Goal: Contribute content

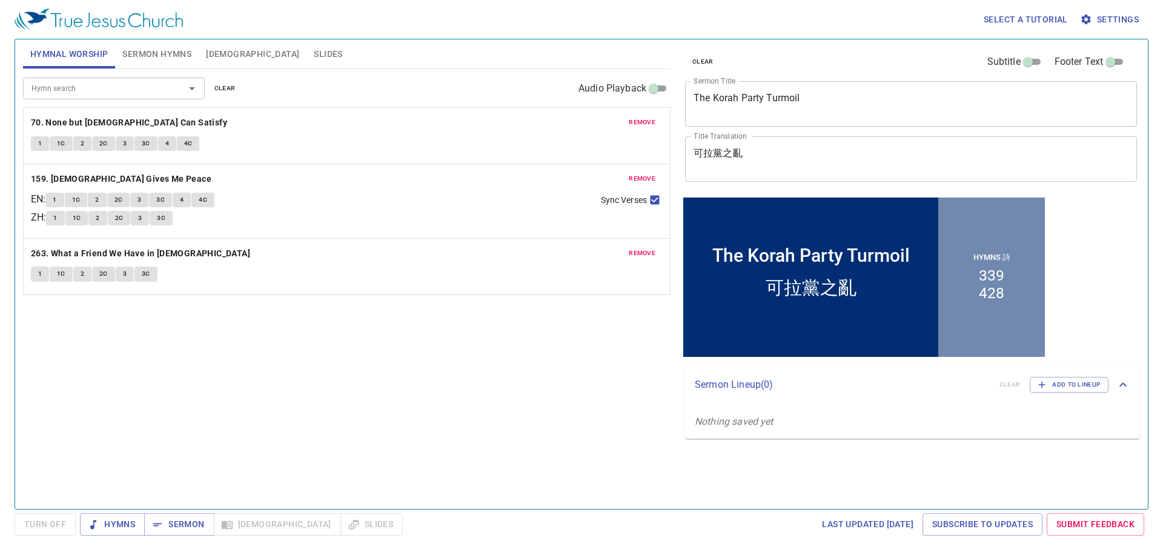
click at [96, 97] on div "Hymn search" at bounding box center [114, 88] width 182 height 21
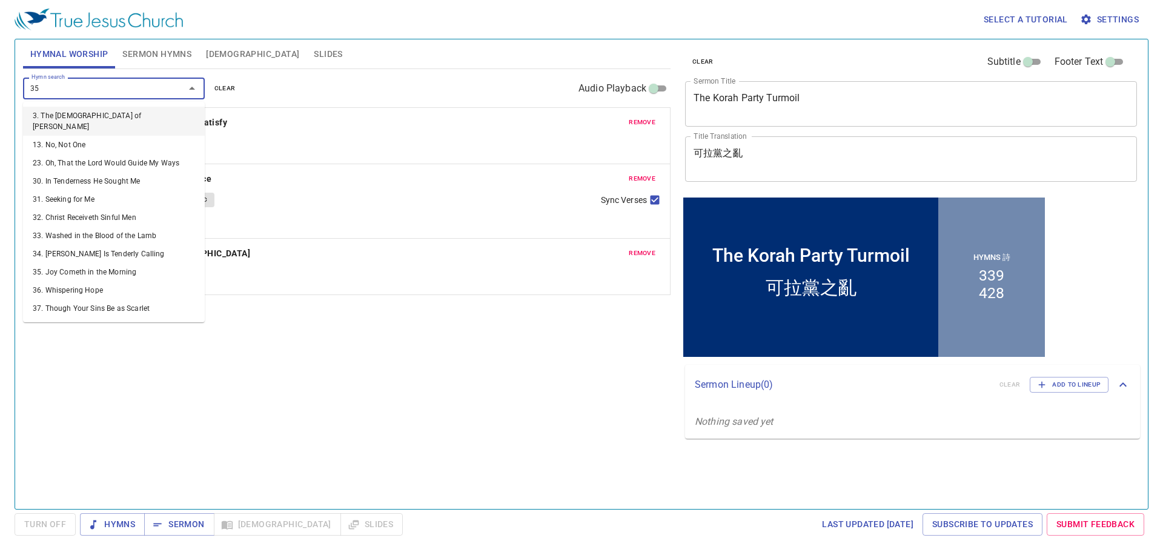
type input "356"
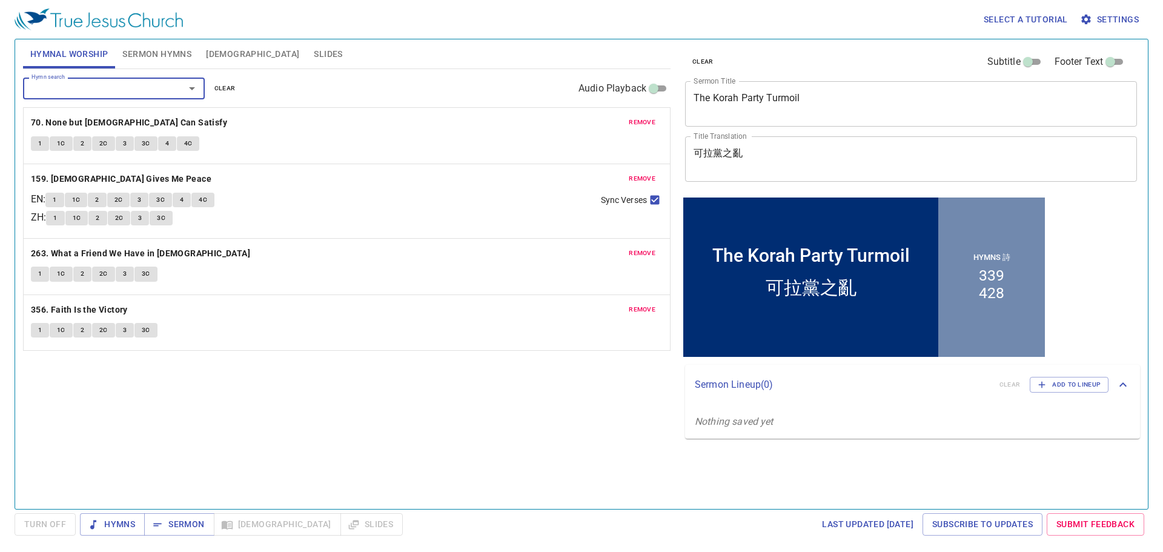
click at [645, 125] on span "remove" at bounding box center [641, 122] width 27 height 11
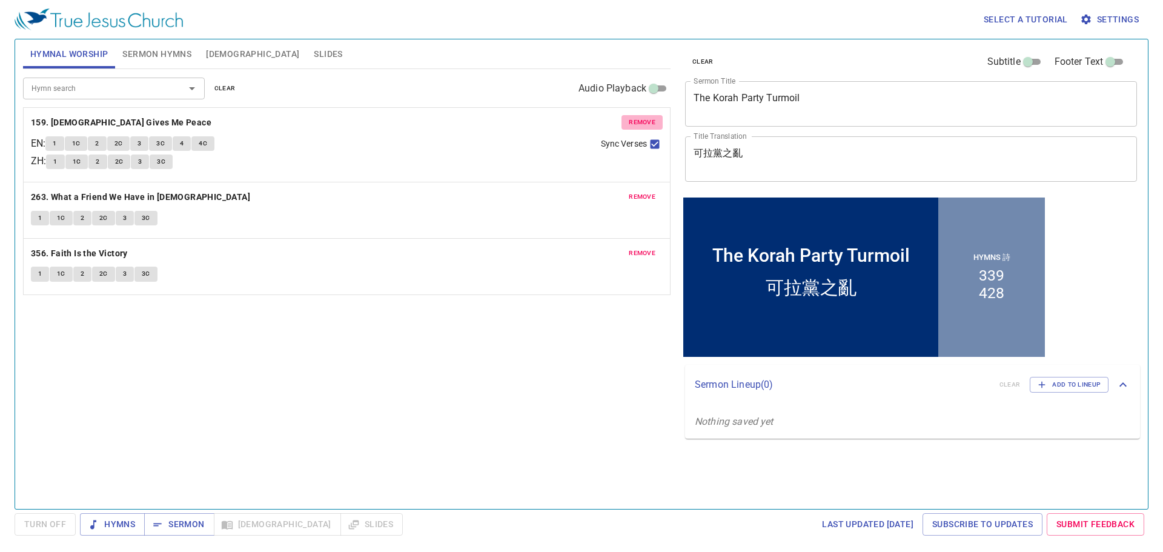
click at [645, 125] on span "remove" at bounding box center [641, 122] width 27 height 11
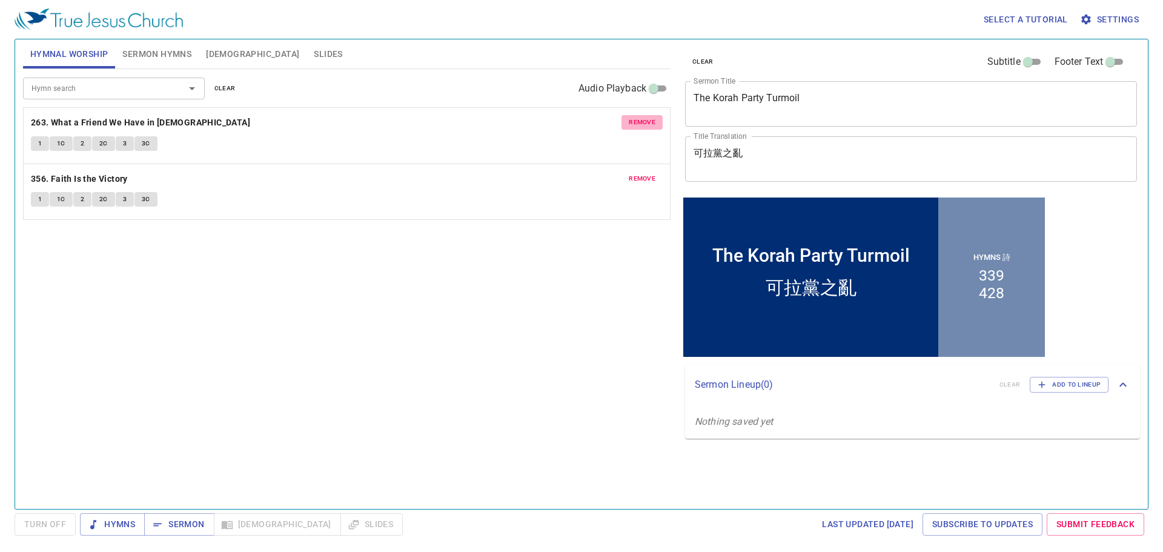
click at [645, 125] on span "remove" at bounding box center [641, 122] width 27 height 11
click at [73, 80] on div "Hymn search" at bounding box center [114, 88] width 182 height 21
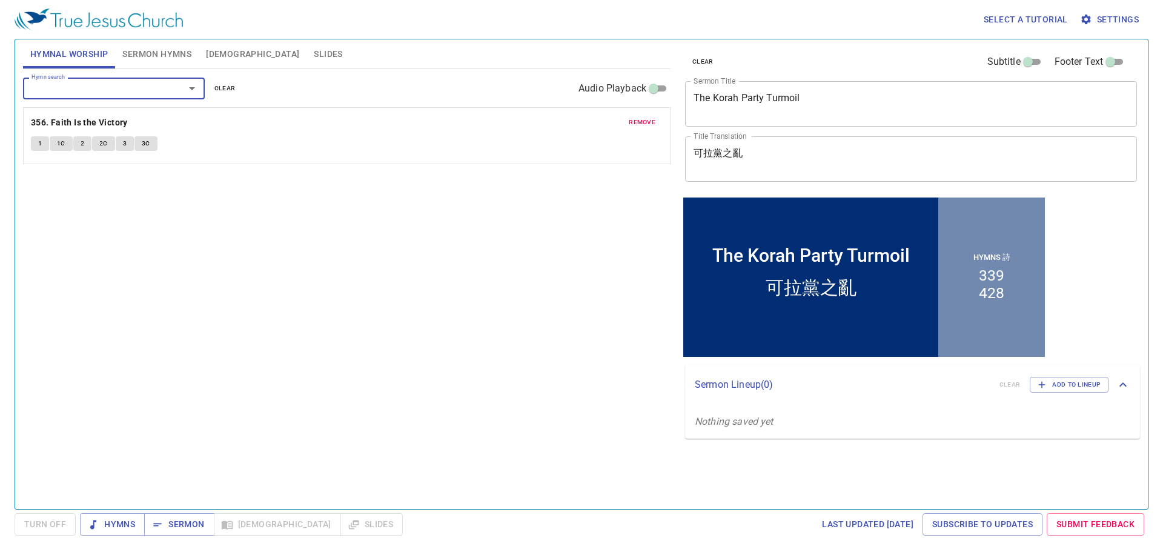
type input "2"
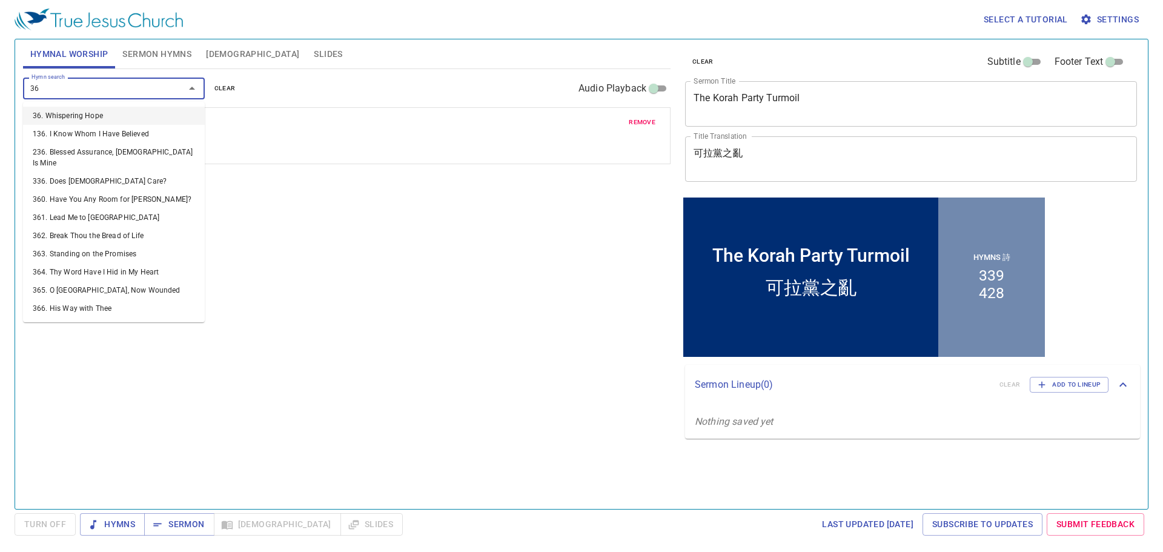
type input "367"
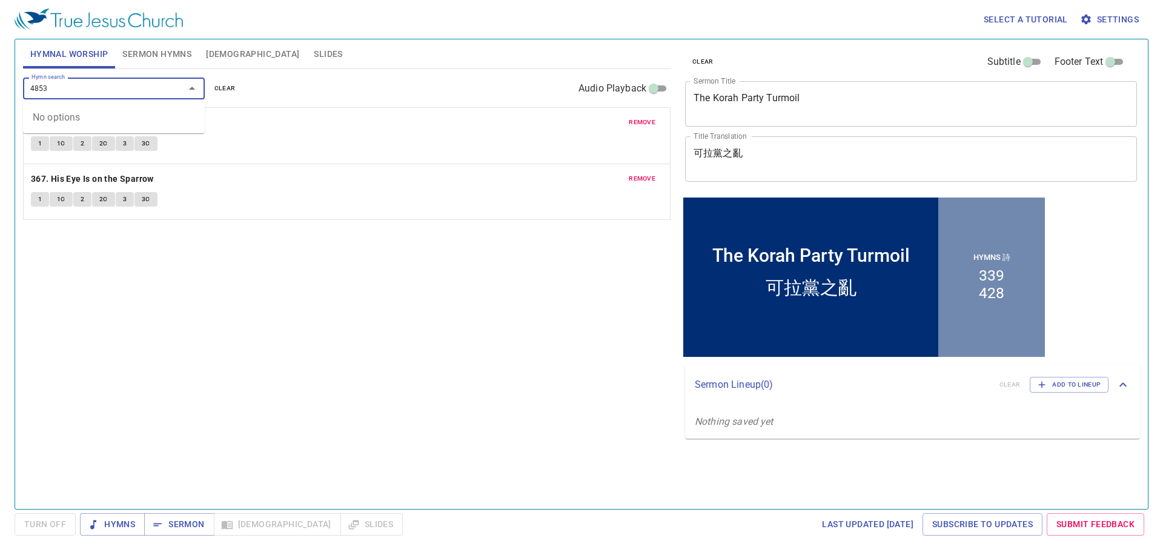
type input "485"
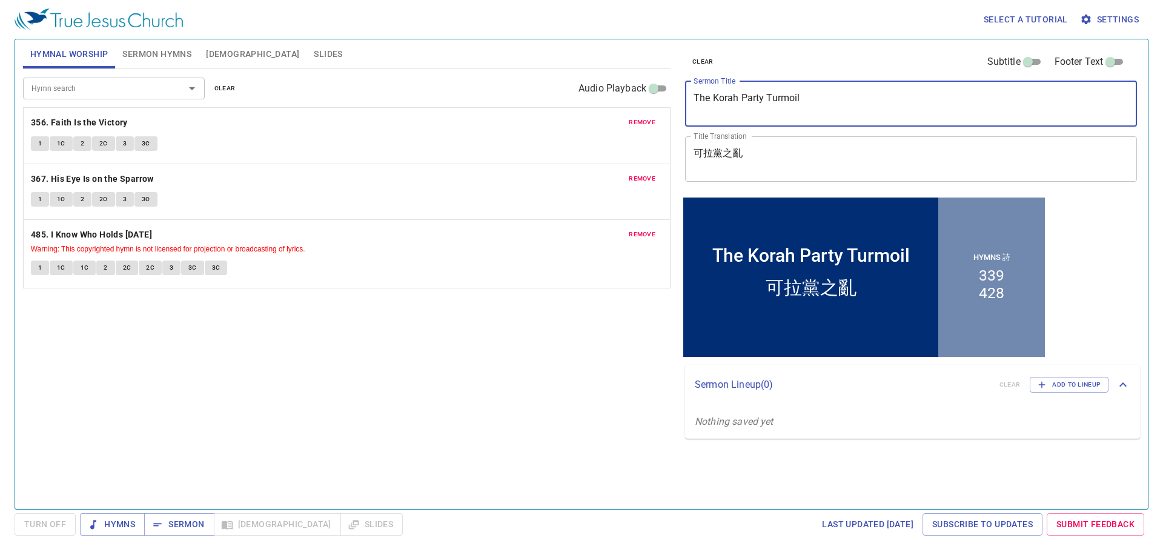
drag, startPoint x: 773, startPoint y: 95, endPoint x: 635, endPoint y: 86, distance: 138.3
click at [635, 86] on div "Hymnal Worship Sermon Hymns [DEMOGRAPHIC_DATA] Slides Hymn search Hymn search c…" at bounding box center [581, 269] width 1126 height 469
paste textarea "each Us to Number Our Days"
type textarea "Teach Us to Number Our Days"
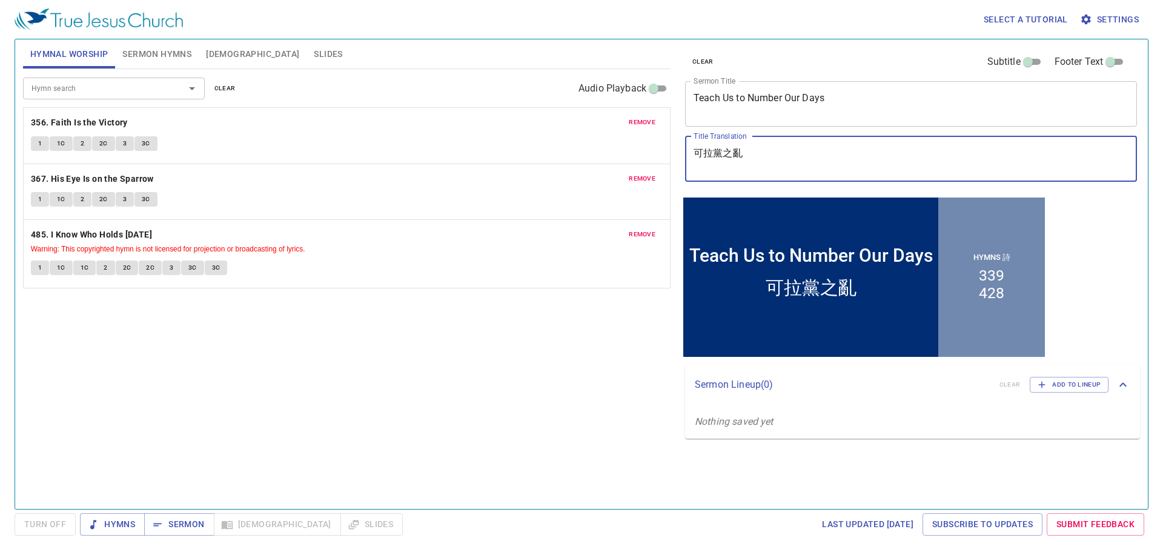
drag, startPoint x: 765, startPoint y: 156, endPoint x: 637, endPoint y: 127, distance: 130.9
click at [637, 127] on div "Hymnal Worship Sermon Hymns [DEMOGRAPHIC_DATA] Slides Hymn search Hymn search c…" at bounding box center [581, 269] width 1126 height 469
paste textarea "教導我們怎樣數算自己的日子"
type textarea "教導我們怎樣數算自己的日子"
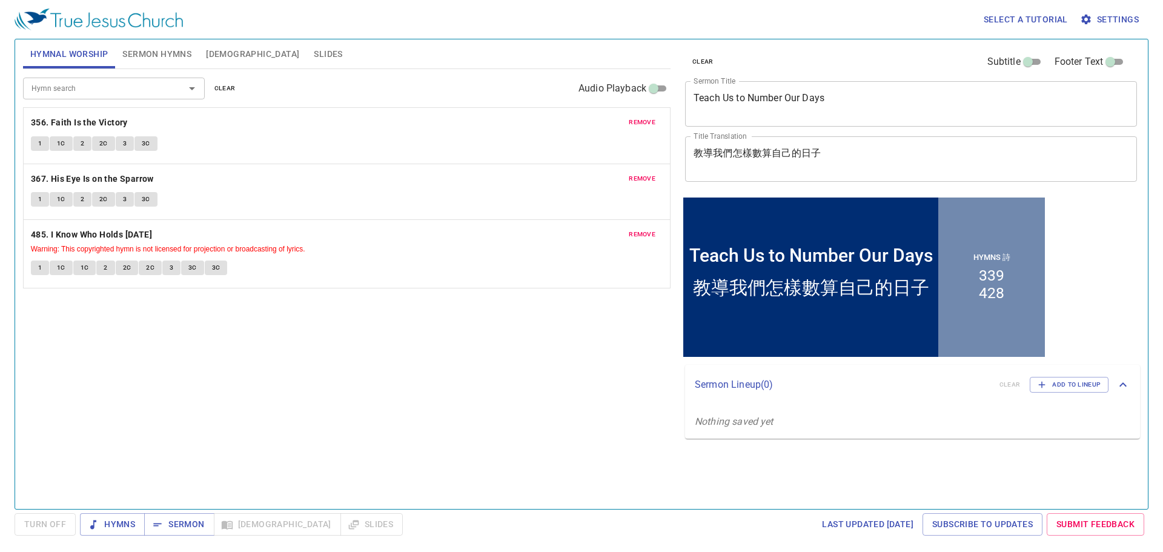
click at [603, 343] on div "Hymn search Hymn search clear Audio Playback remove 356. Faith Is the Victory 1…" at bounding box center [346, 283] width 647 height 429
click at [146, 47] on span "Sermon Hymns" at bounding box center [156, 54] width 69 height 15
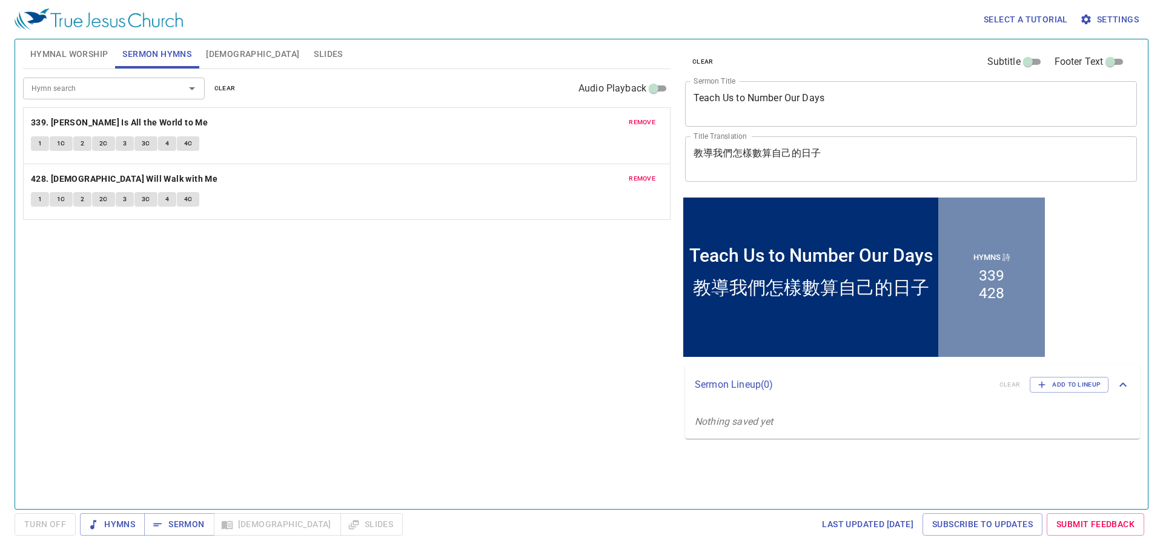
drag, startPoint x: 169, startPoint y: 91, endPoint x: 323, endPoint y: 127, distance: 157.8
click at [176, 96] on div at bounding box center [183, 88] width 31 height 17
click at [644, 125] on span "remove" at bounding box center [641, 122] width 27 height 11
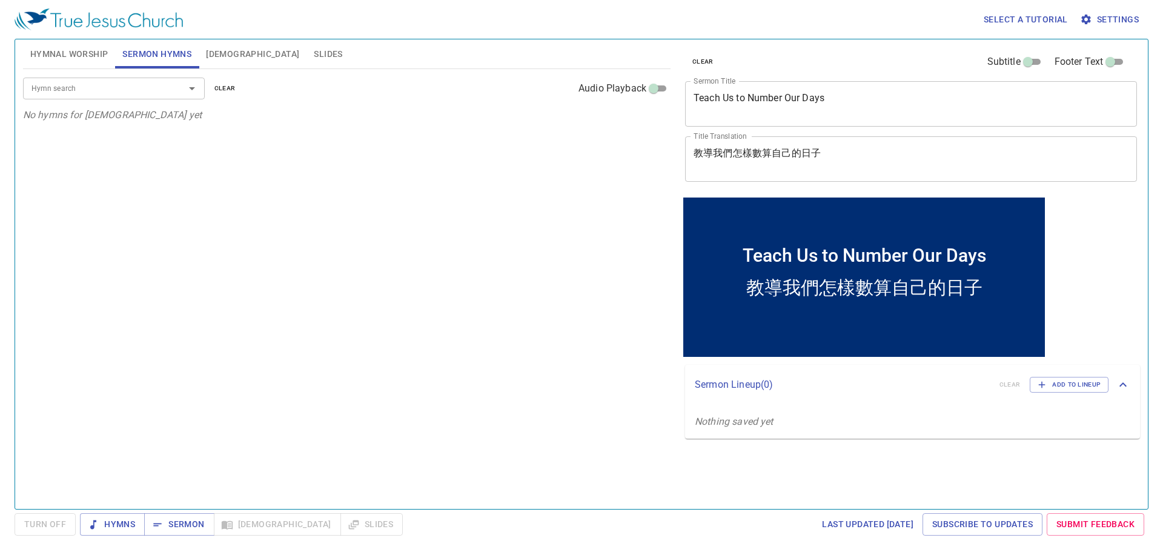
click at [154, 91] on input "Hymn search" at bounding box center [96, 88] width 139 height 14
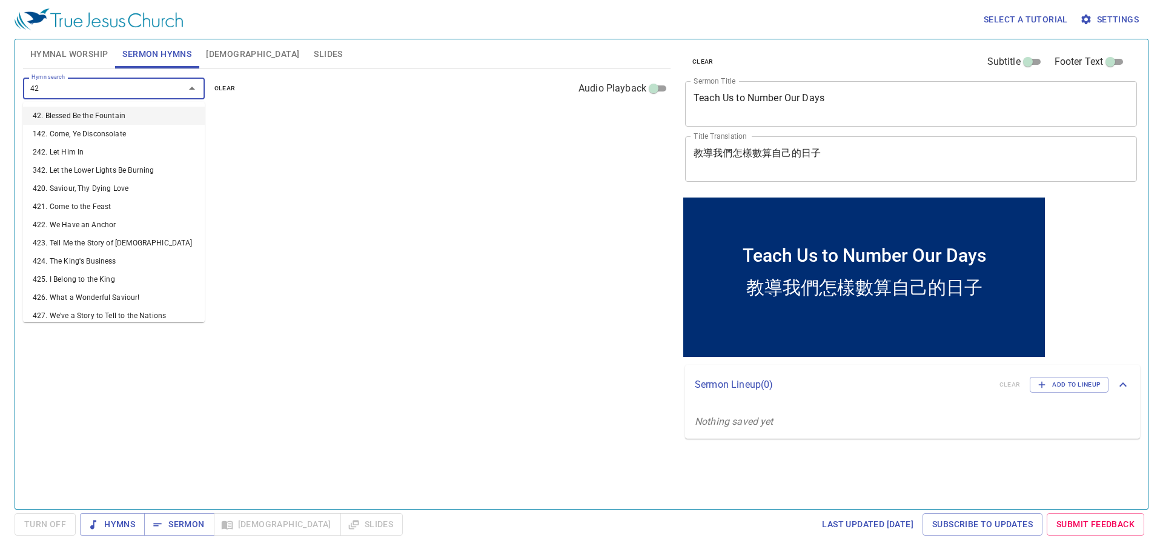
type input "427"
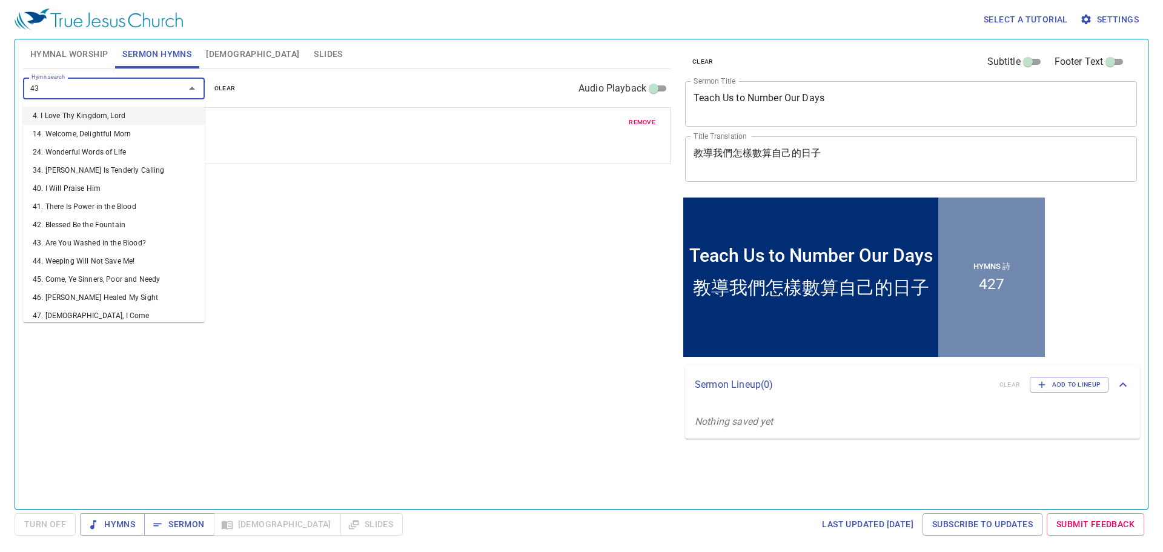
type input "433"
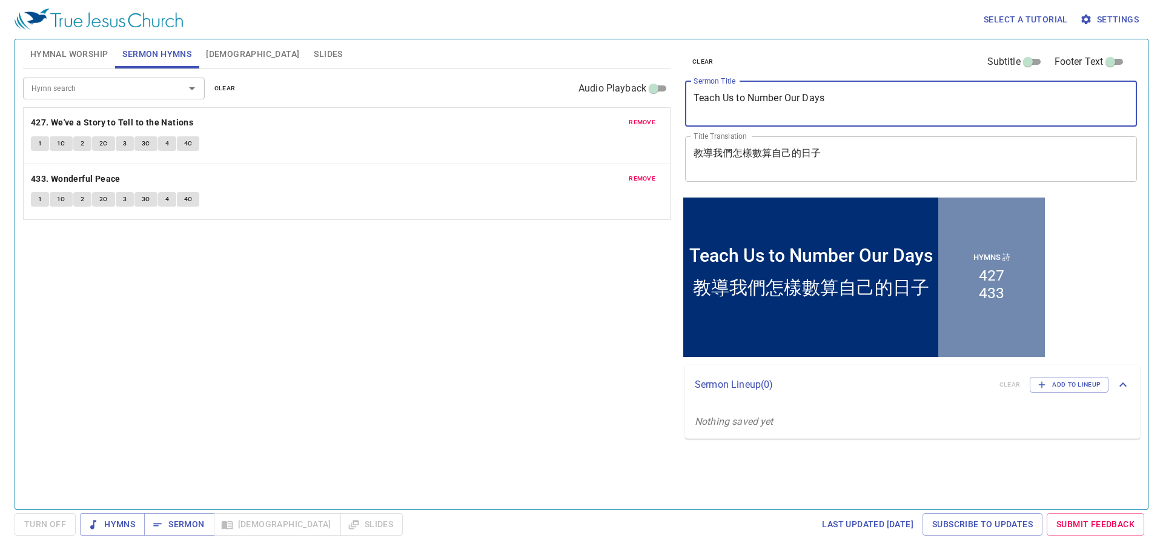
drag, startPoint x: 880, startPoint y: 107, endPoint x: 683, endPoint y: 83, distance: 198.8
click at [683, 83] on div "clear Subtitle Footer Text Sermon Title Teach Us to Number Our Days x Sermon Ti…" at bounding box center [910, 116] width 460 height 155
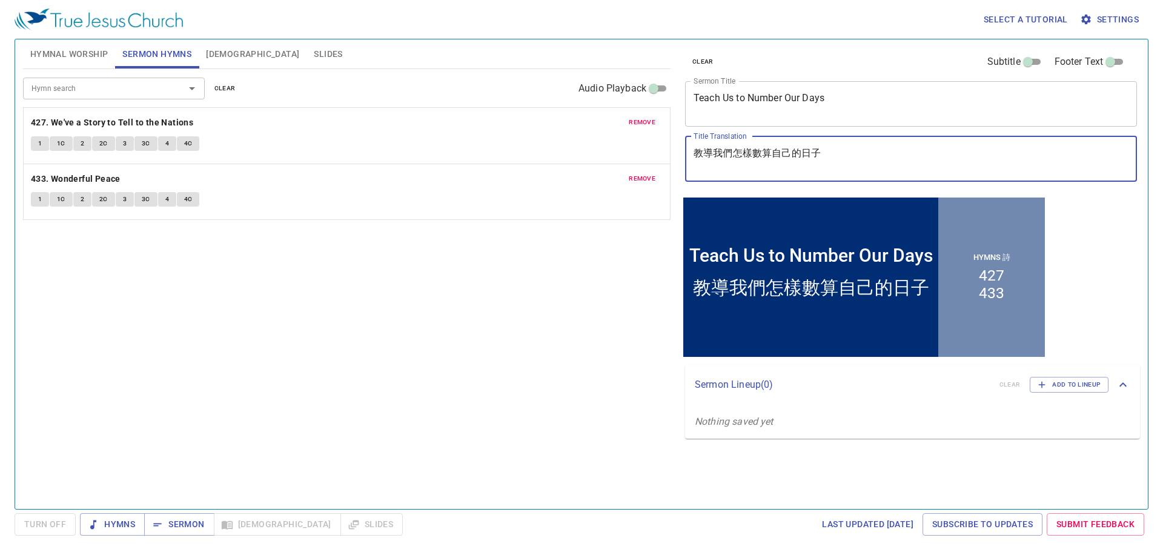
drag, startPoint x: 840, startPoint y: 161, endPoint x: 691, endPoint y: 151, distance: 148.7
click at [691, 151] on div "教導我們怎樣數算自己的日子 x Title Translation" at bounding box center [911, 158] width 452 height 45
click at [126, 505] on span "Hymns" at bounding box center [112, 523] width 45 height 15
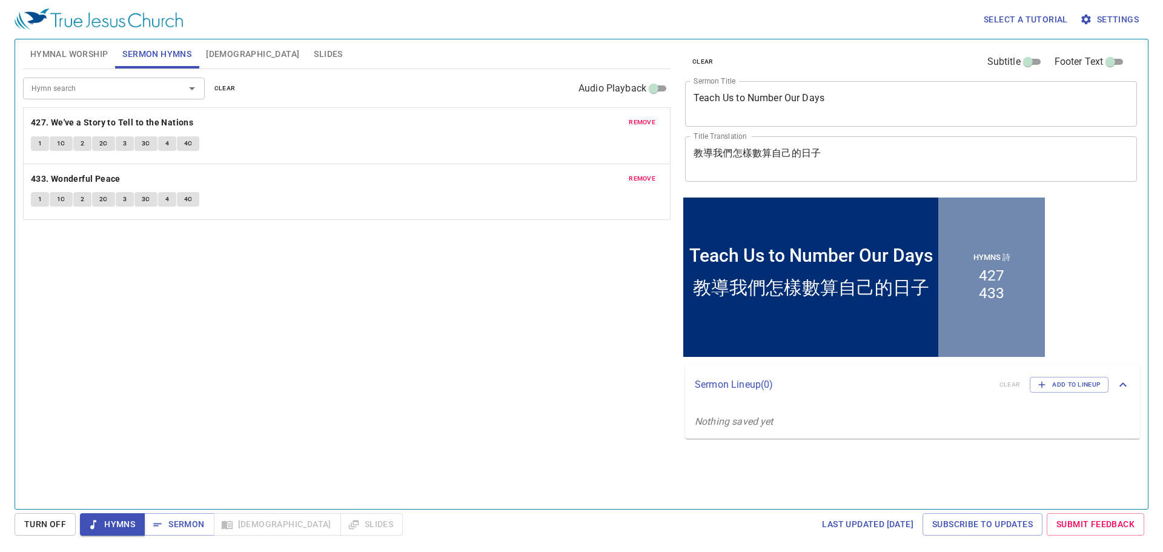
click at [56, 55] on span "Hymnal Worship" at bounding box center [69, 54] width 78 height 15
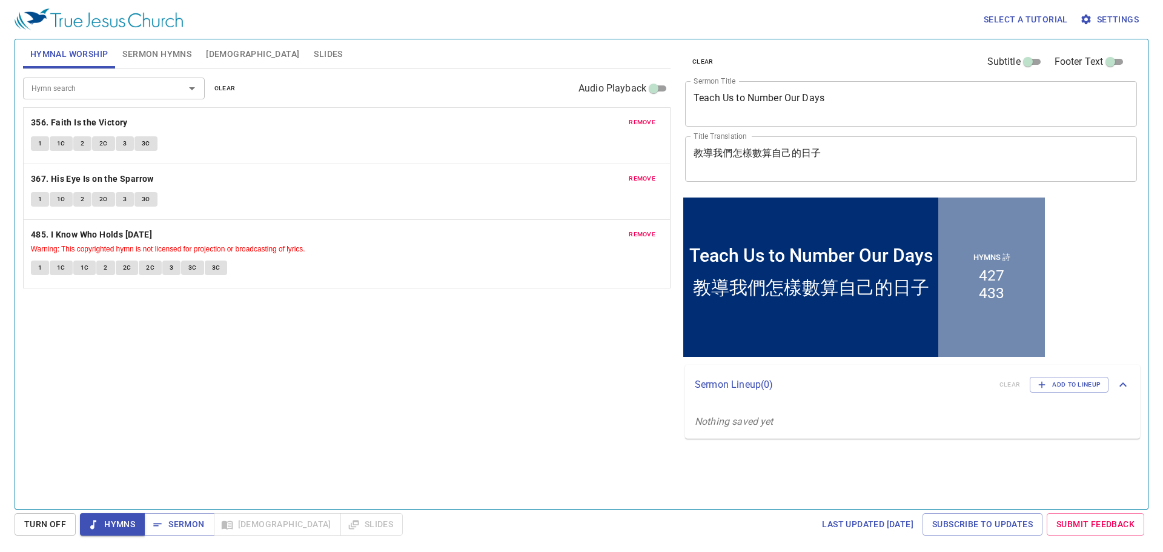
click at [118, 505] on span "Hymns" at bounding box center [112, 523] width 45 height 15
click at [41, 138] on button "1" at bounding box center [40, 143] width 18 height 15
click at [53, 147] on button "1C" at bounding box center [61, 143] width 23 height 15
click at [96, 505] on button "Hymns" at bounding box center [112, 524] width 65 height 22
click at [40, 193] on button "1" at bounding box center [40, 199] width 18 height 15
